Goal: Information Seeking & Learning: Understand process/instructions

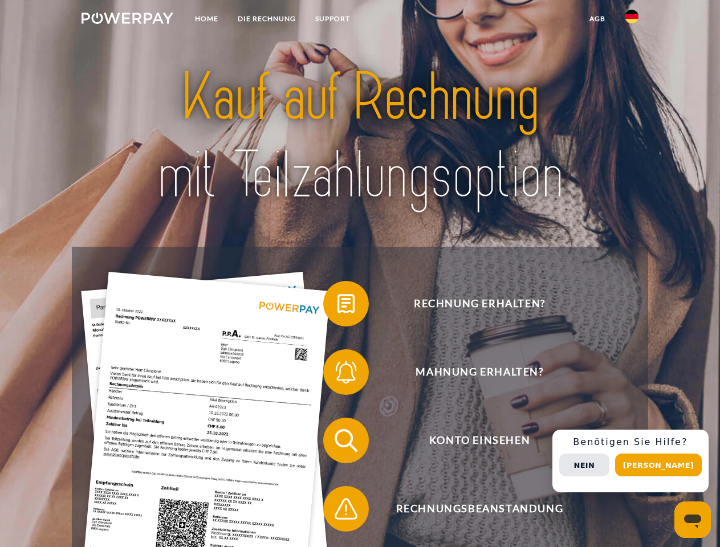
click at [127, 20] on img at bounding box center [128, 18] width 92 height 11
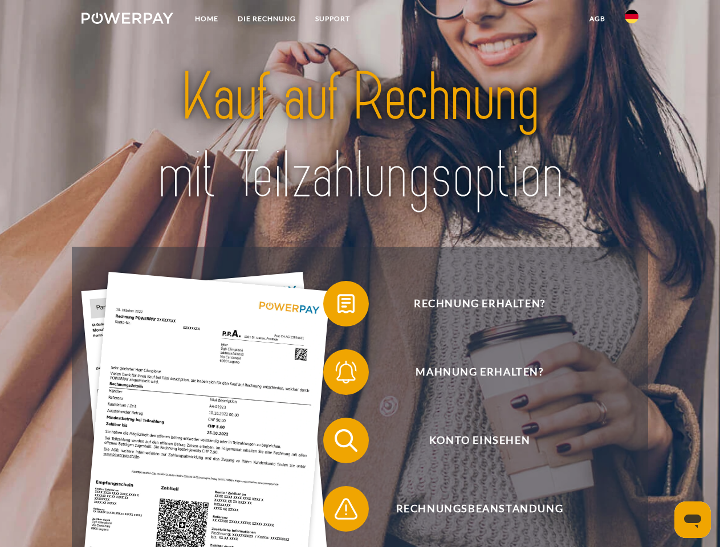
click at [632, 20] on img at bounding box center [632, 17] width 14 height 14
click at [597, 19] on link "agb" at bounding box center [597, 19] width 35 height 21
click at [337, 306] on span at bounding box center [328, 303] width 57 height 57
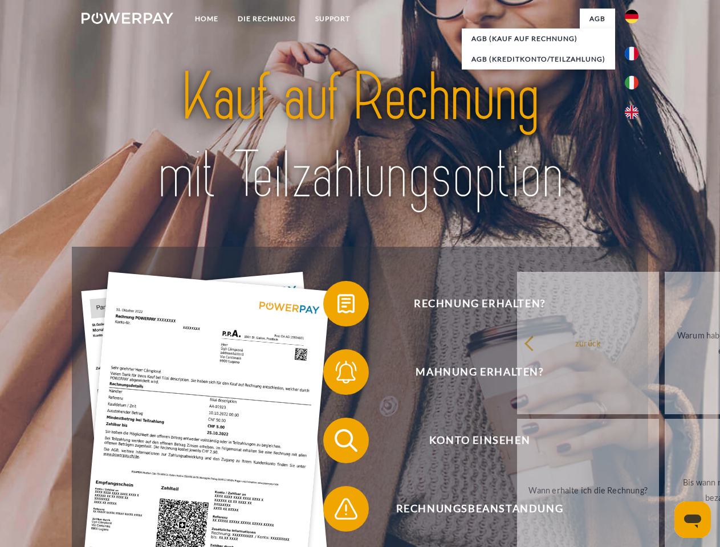
click at [337, 374] on span at bounding box center [328, 372] width 57 height 57
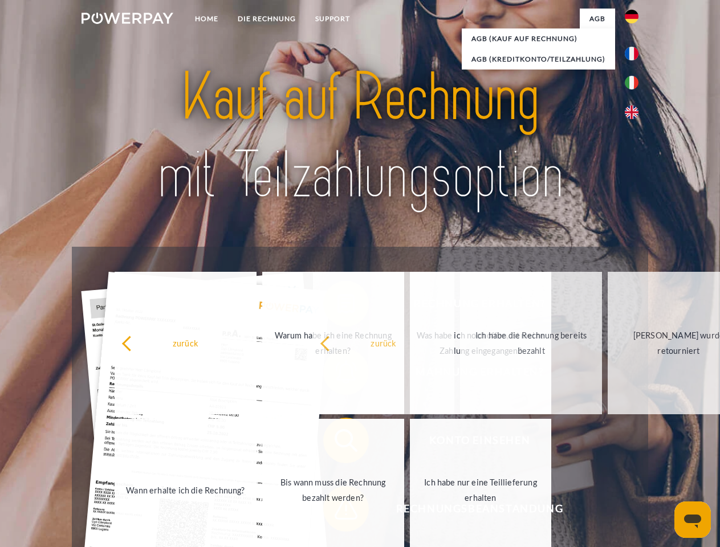
click at [337, 511] on span at bounding box center [328, 508] width 57 height 57
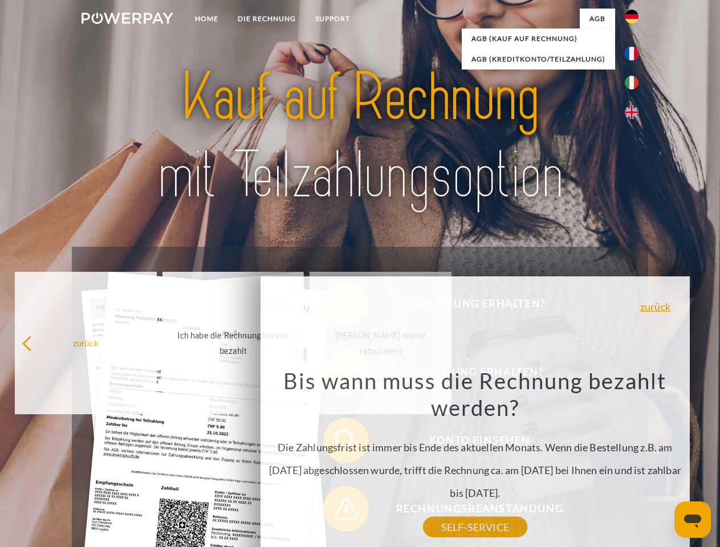
click at [634, 461] on div "Rechnung erhalten? Mahnung erhalten? Konto einsehen" at bounding box center [360, 475] width 576 height 456
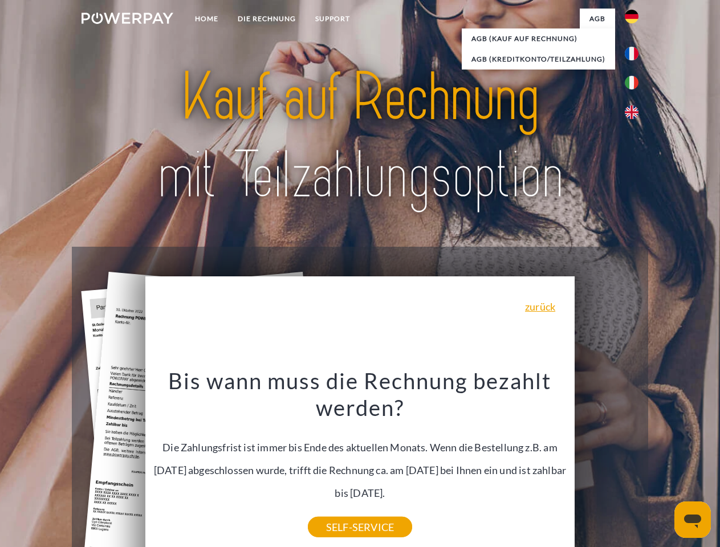
click at [606, 463] on span "Konto einsehen" at bounding box center [479, 441] width 279 height 46
click at [662, 465] on header "Home DIE RECHNUNG SUPPORT" at bounding box center [360, 393] width 720 height 787
